Goal: Information Seeking & Learning: Understand process/instructions

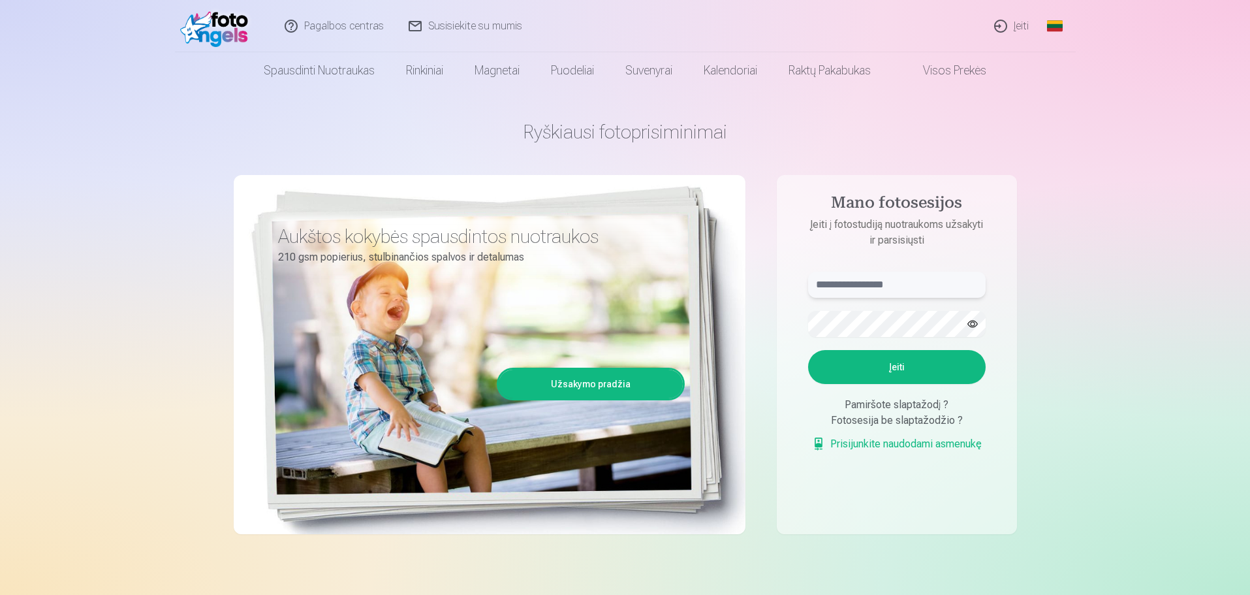
click at [850, 281] on input "text" at bounding box center [897, 284] width 178 height 26
type input "******"
click at [876, 367] on button "Įeiti" at bounding box center [897, 367] width 178 height 34
click at [880, 276] on input "******" at bounding box center [897, 284] width 178 height 26
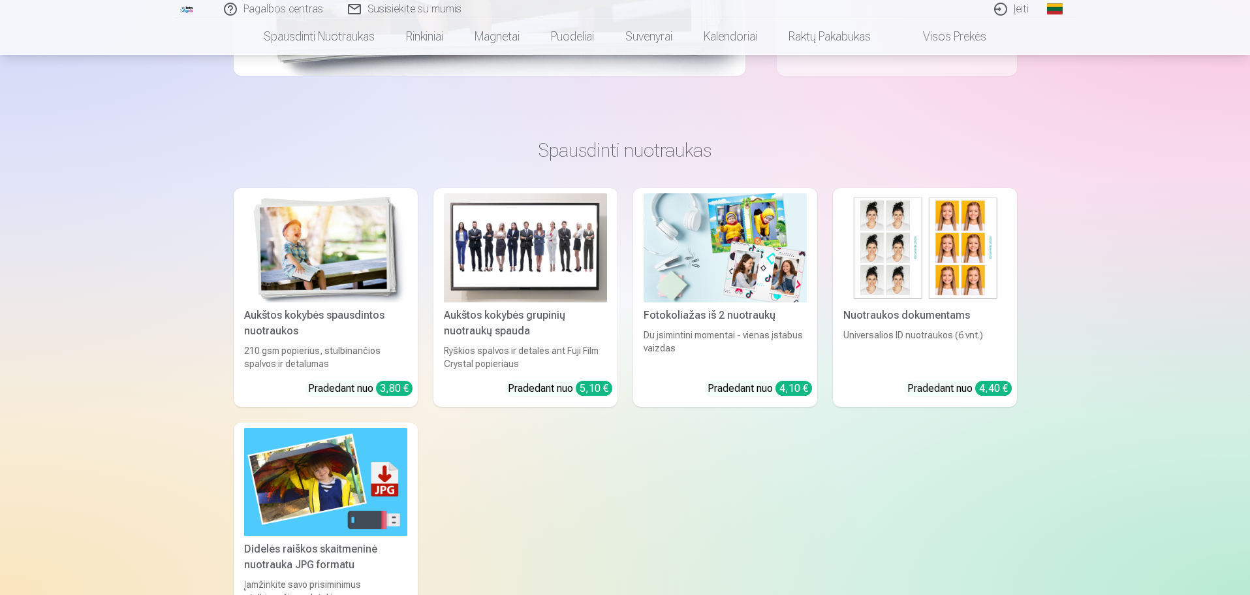
scroll to position [457, 0]
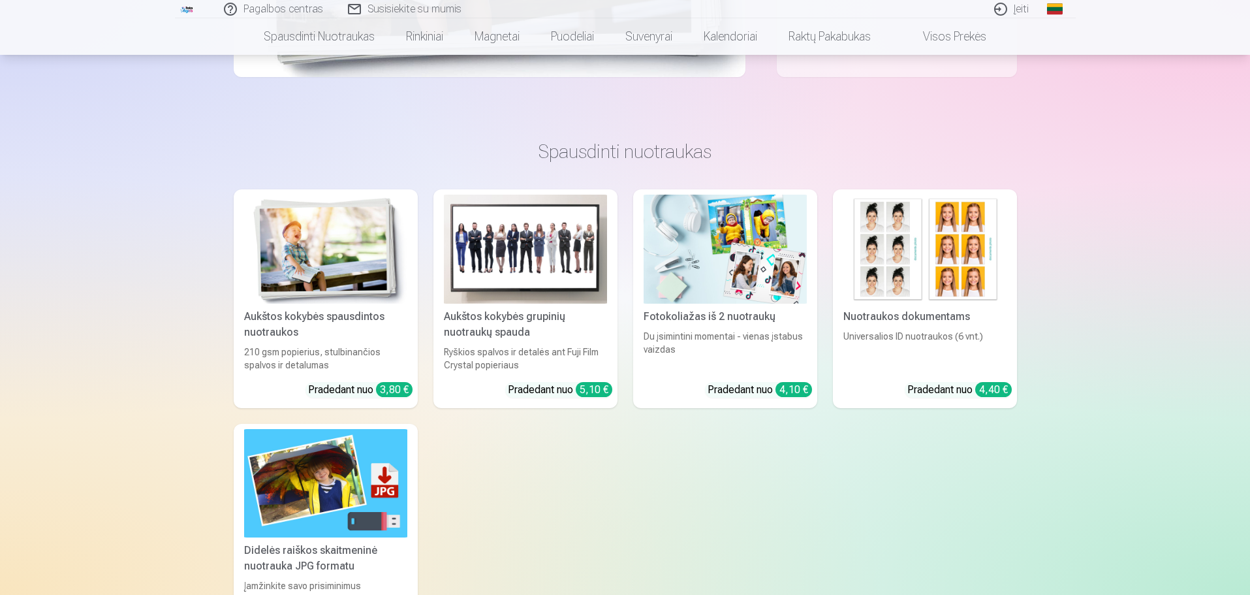
click at [540, 324] on div "Aukštos kokybės grupinių nuotraukų spauda" at bounding box center [526, 324] width 174 height 31
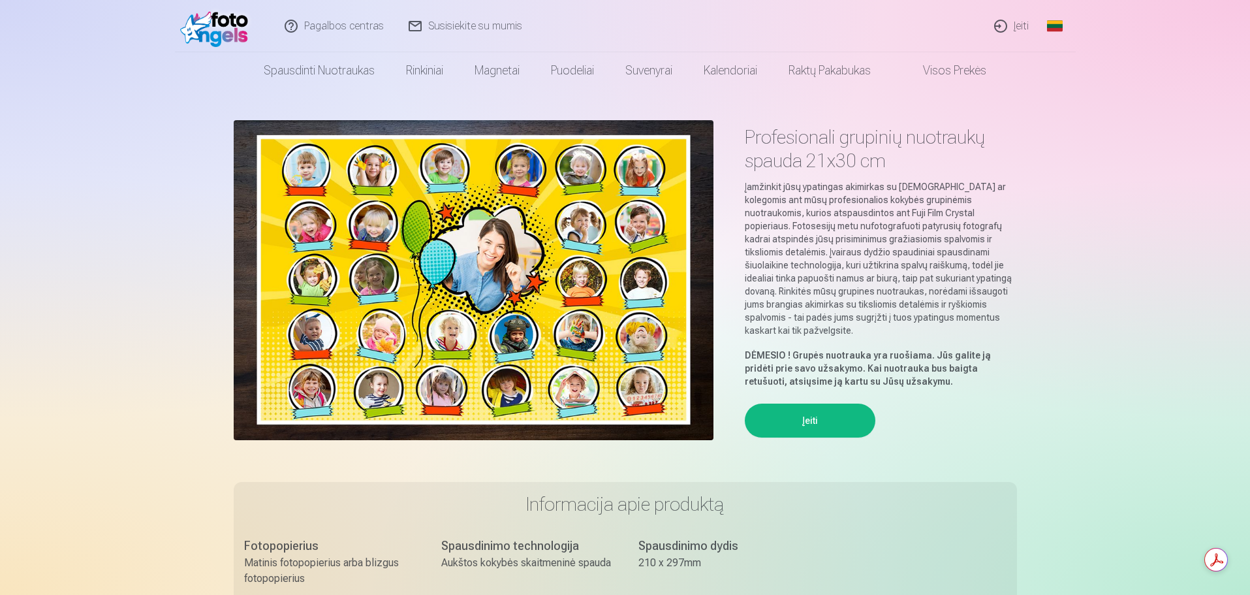
click at [1010, 22] on link "Įeiti" at bounding box center [1011, 26] width 59 height 52
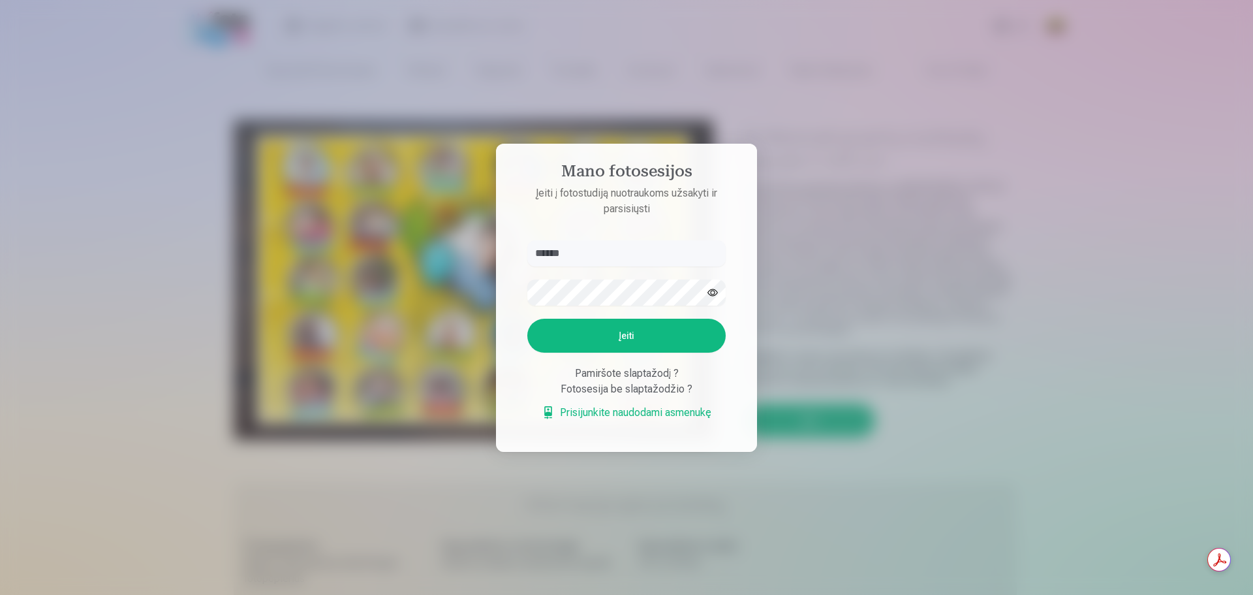
type input "******"
click at [711, 294] on button "button" at bounding box center [712, 292] width 25 height 25
click at [677, 341] on button "Įeiti" at bounding box center [626, 335] width 198 height 34
click at [1062, 490] on div at bounding box center [626, 297] width 1253 height 595
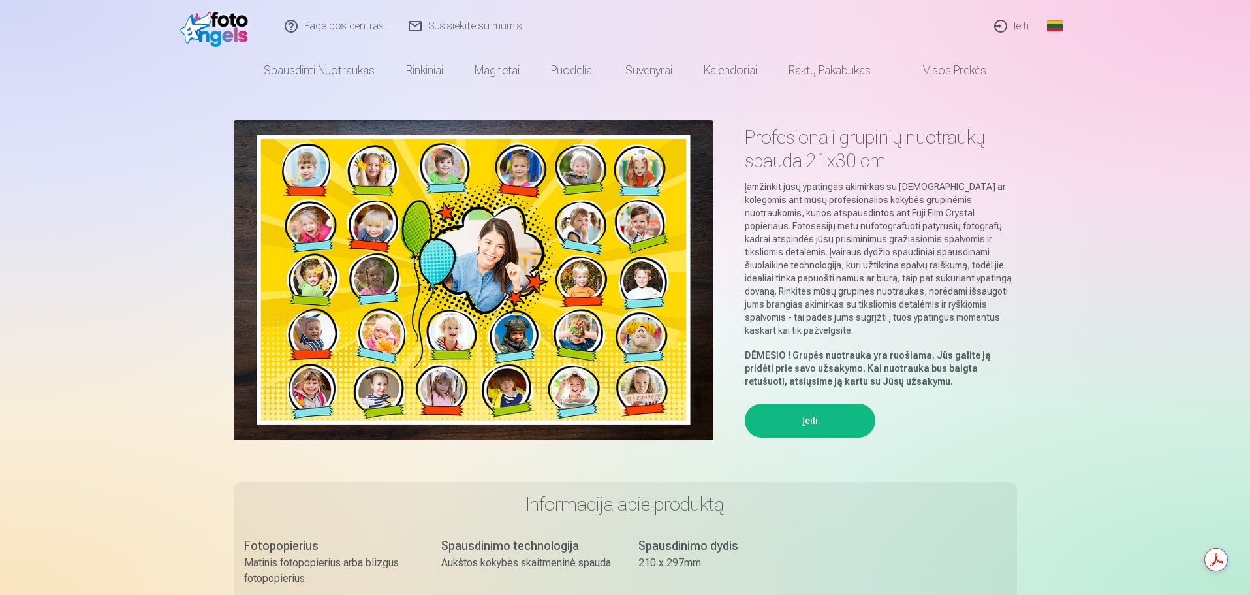
click at [467, 27] on link "Susisiekite su mumis" at bounding box center [466, 26] width 138 height 52
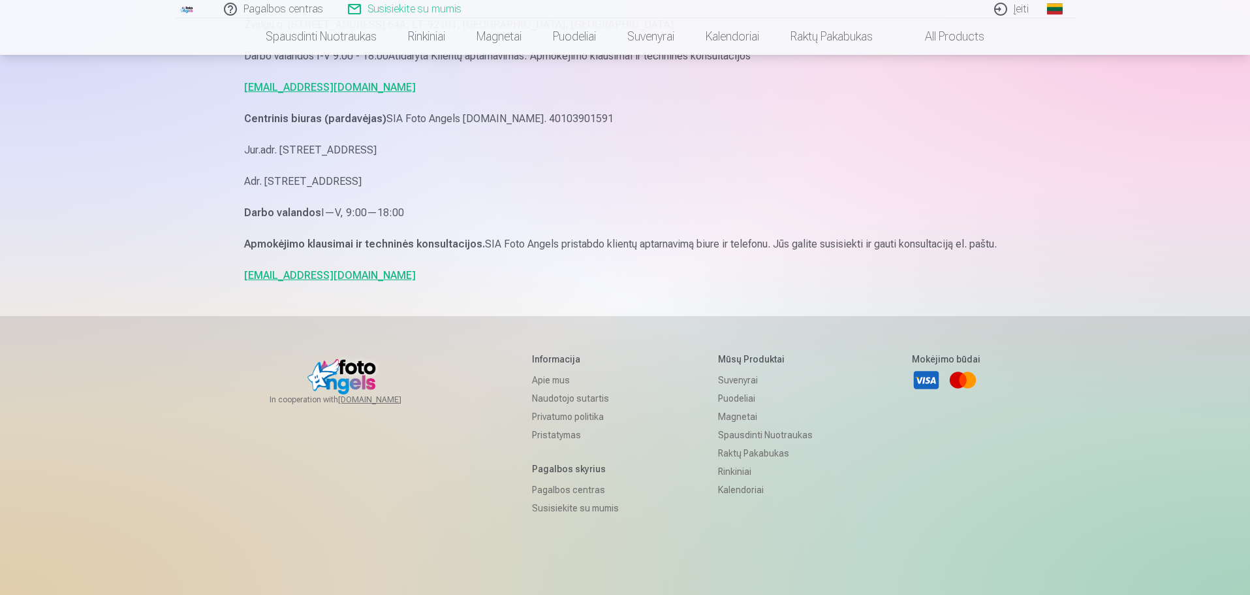
scroll to position [261, 0]
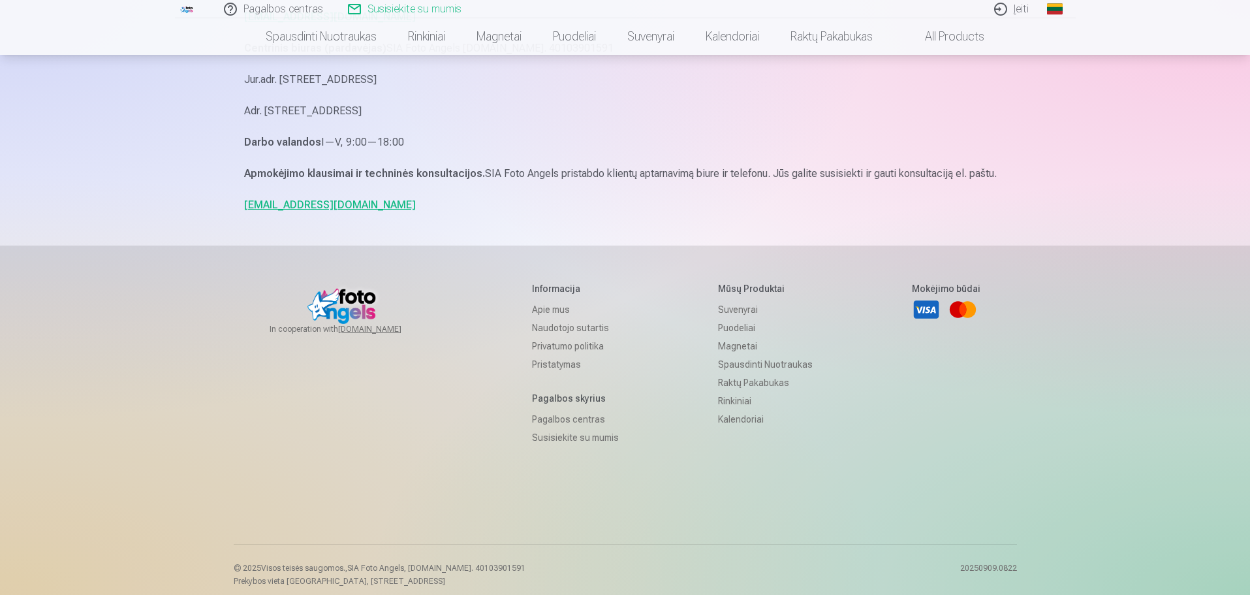
click at [567, 328] on link "Naudotojo sutartis" at bounding box center [575, 327] width 87 height 18
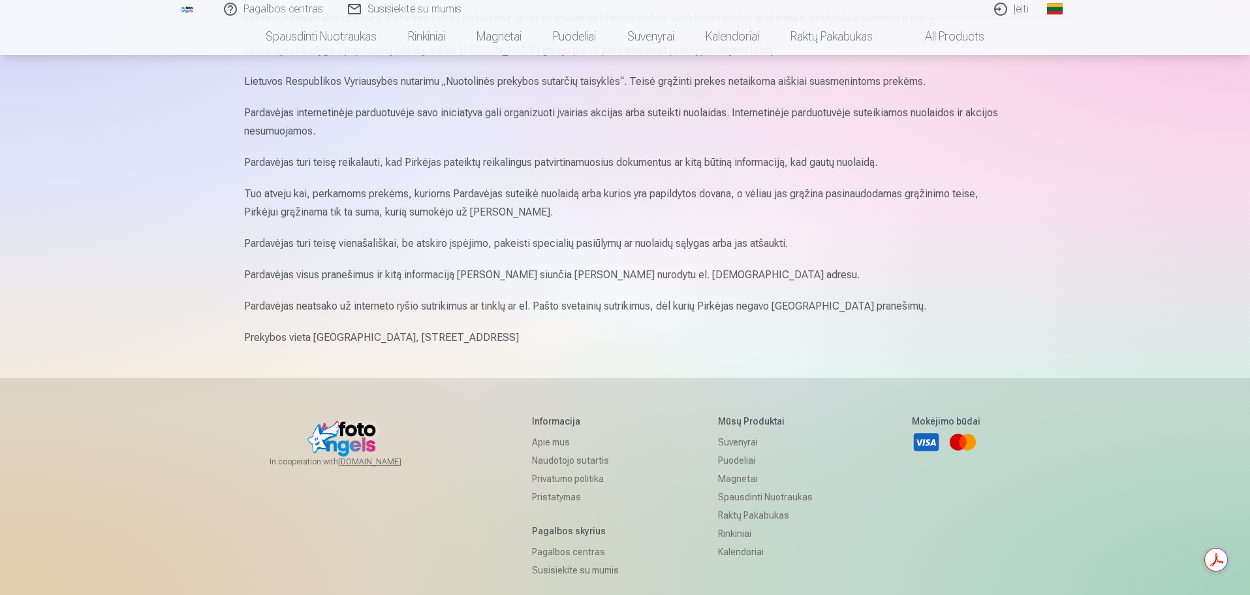
scroll to position [1436, 0]
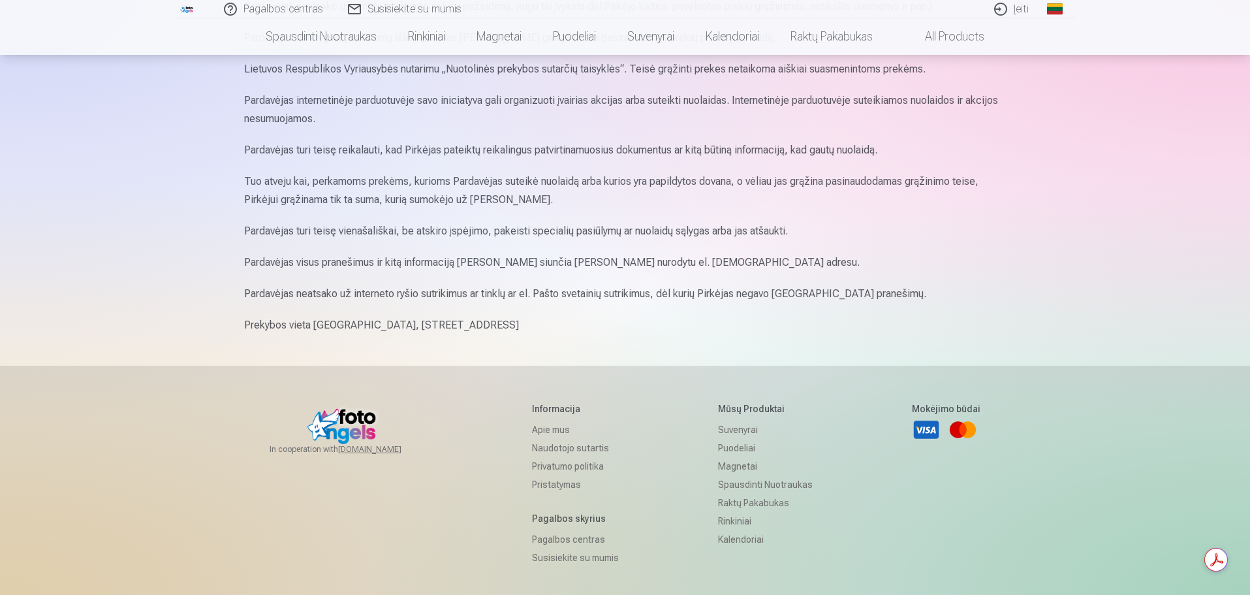
click at [575, 469] on link "Privatumo politika" at bounding box center [575, 466] width 87 height 18
